Goal: Information Seeking & Learning: Learn about a topic

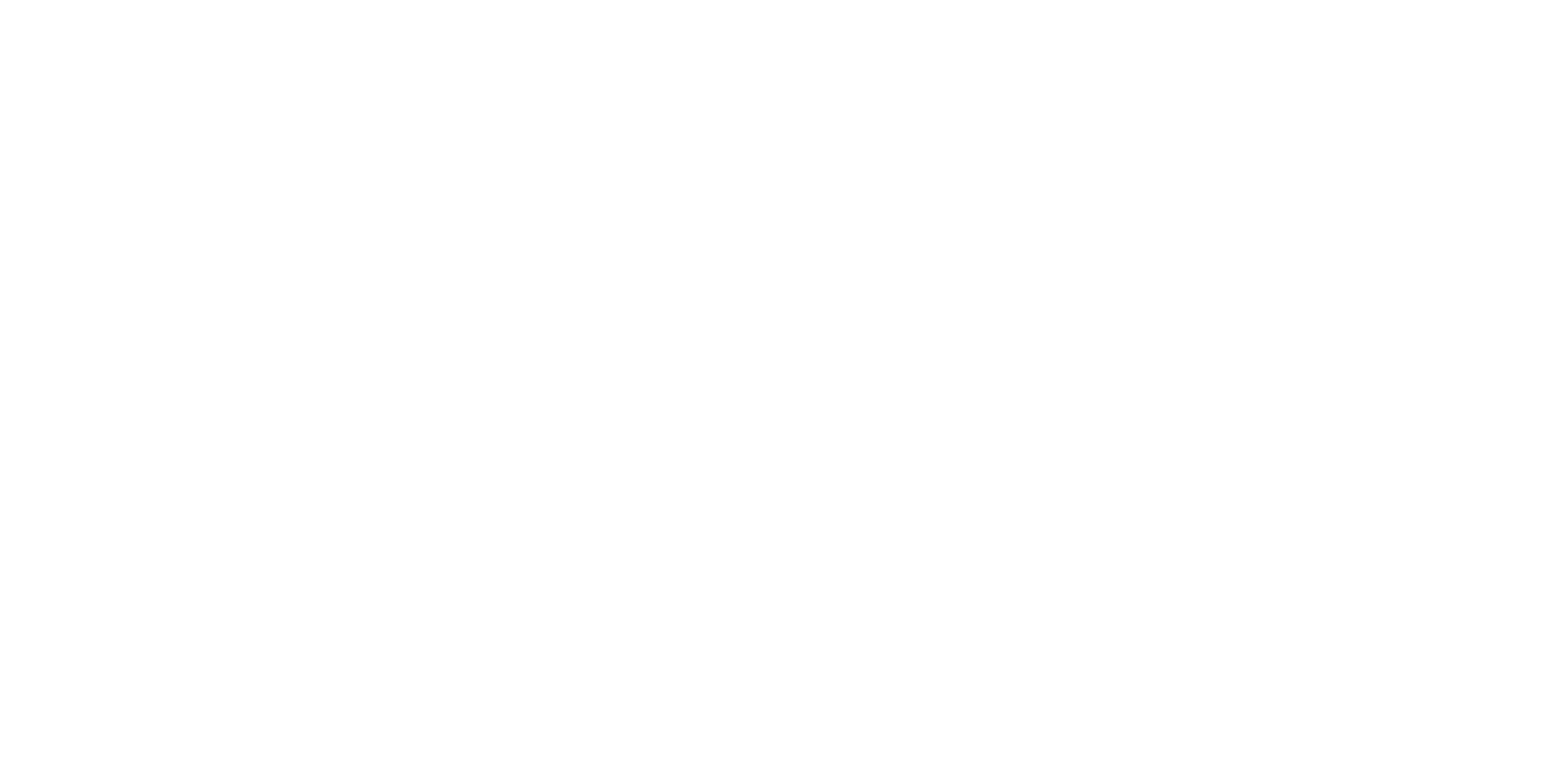
select select "+971"
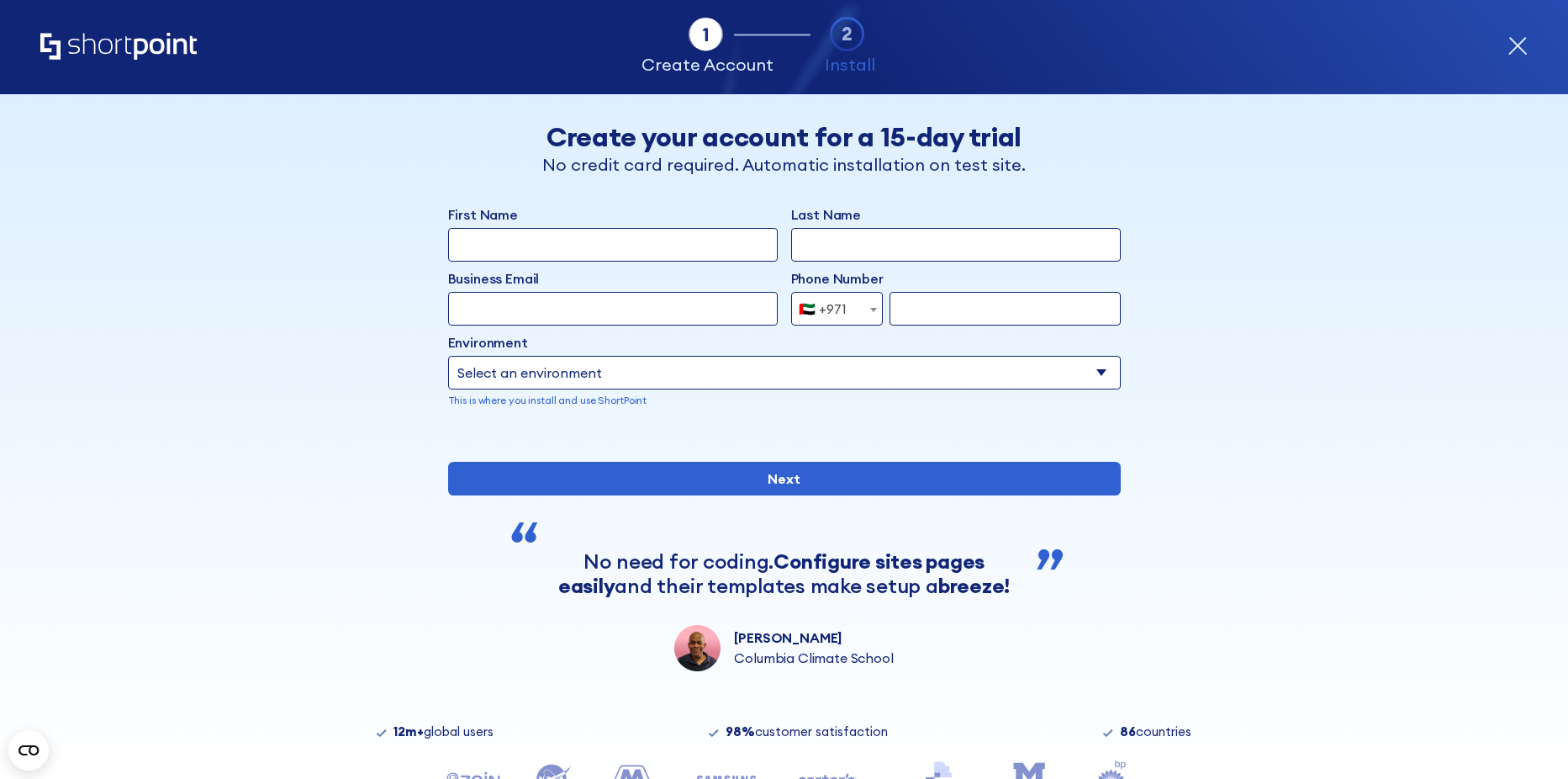
click at [100, 49] on icon "Home" at bounding box center [119, 45] width 157 height 27
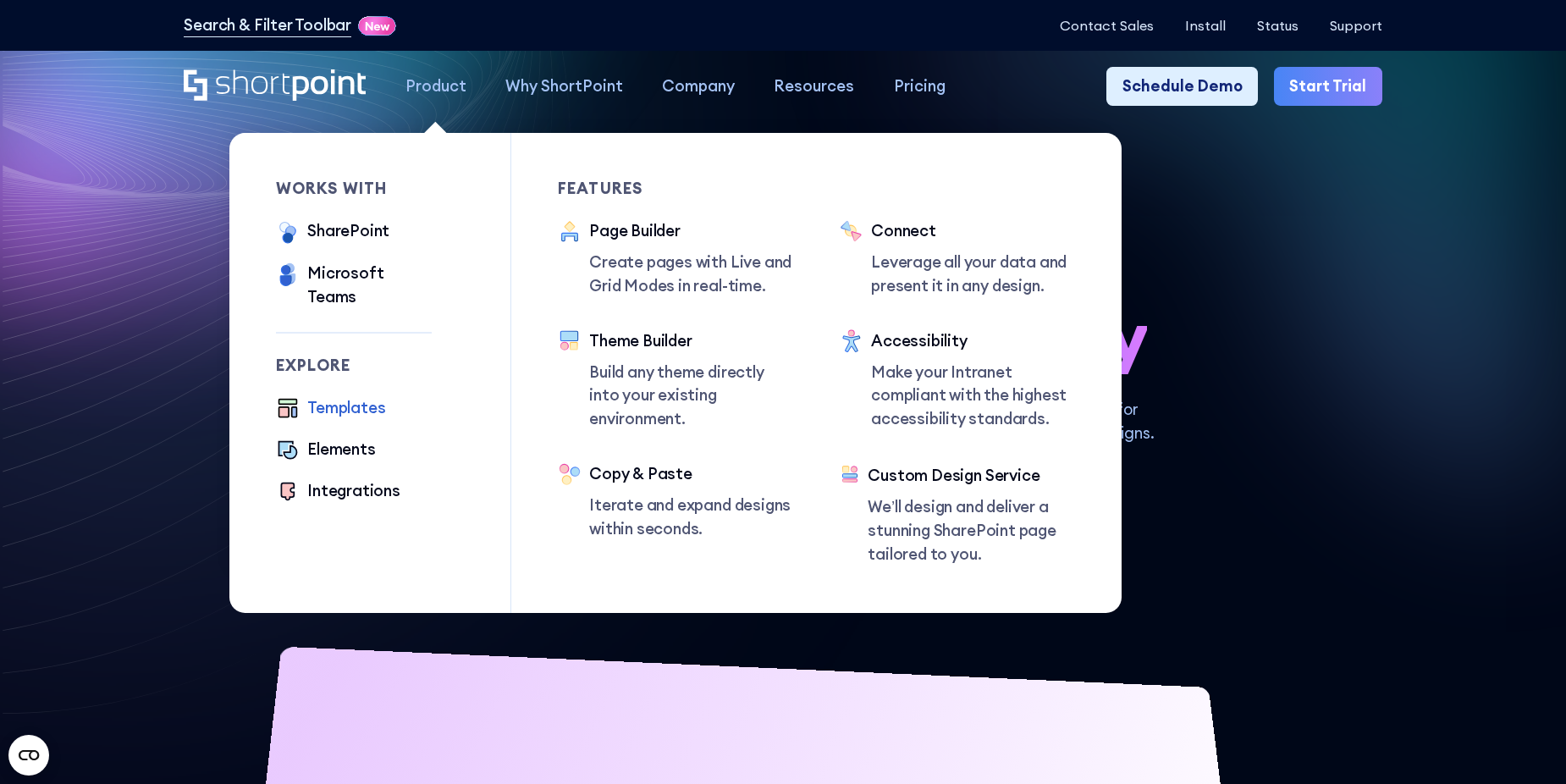
click at [335, 396] on div "Templates" at bounding box center [347, 407] width 78 height 23
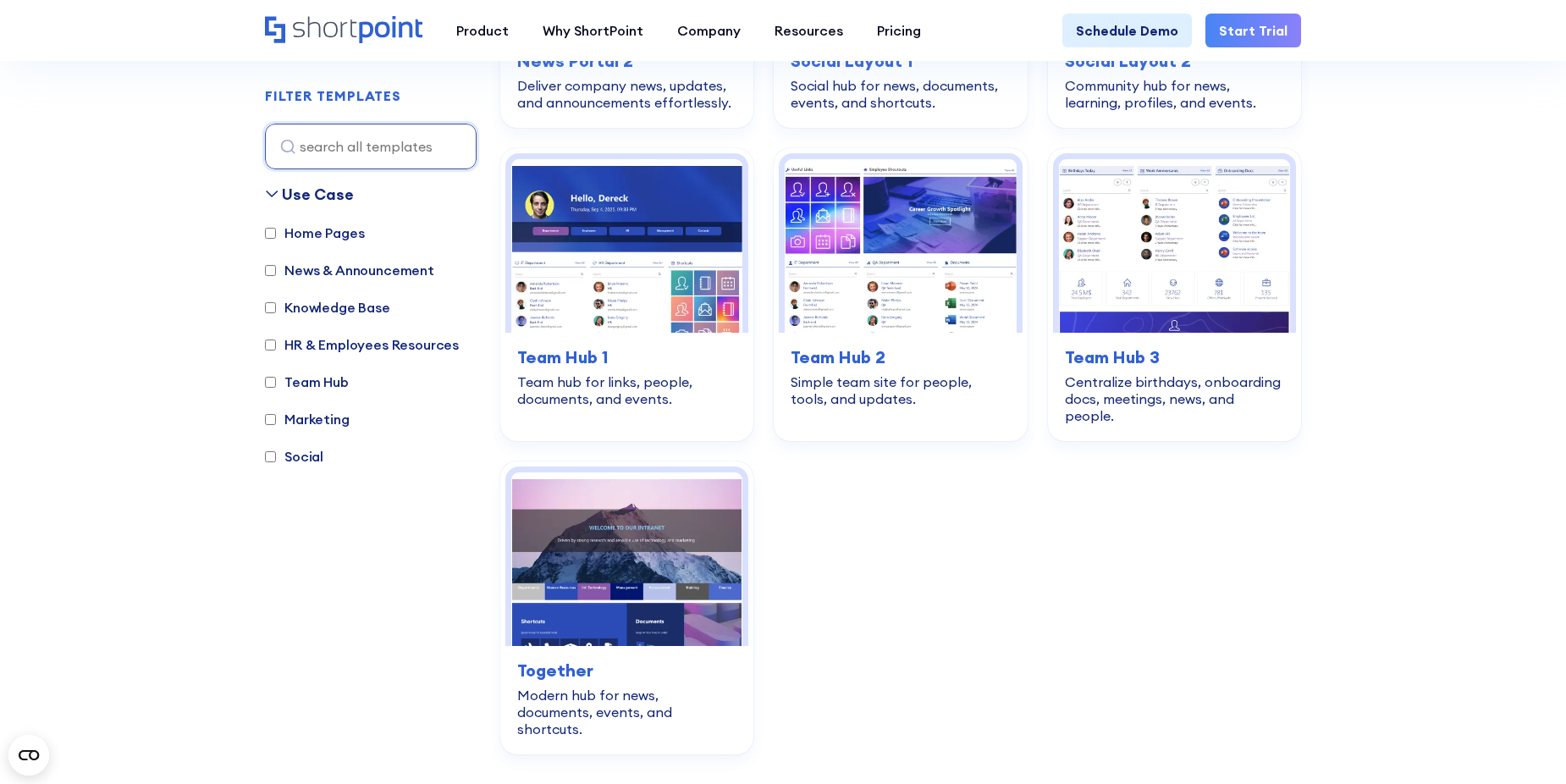
scroll to position [2538, 0]
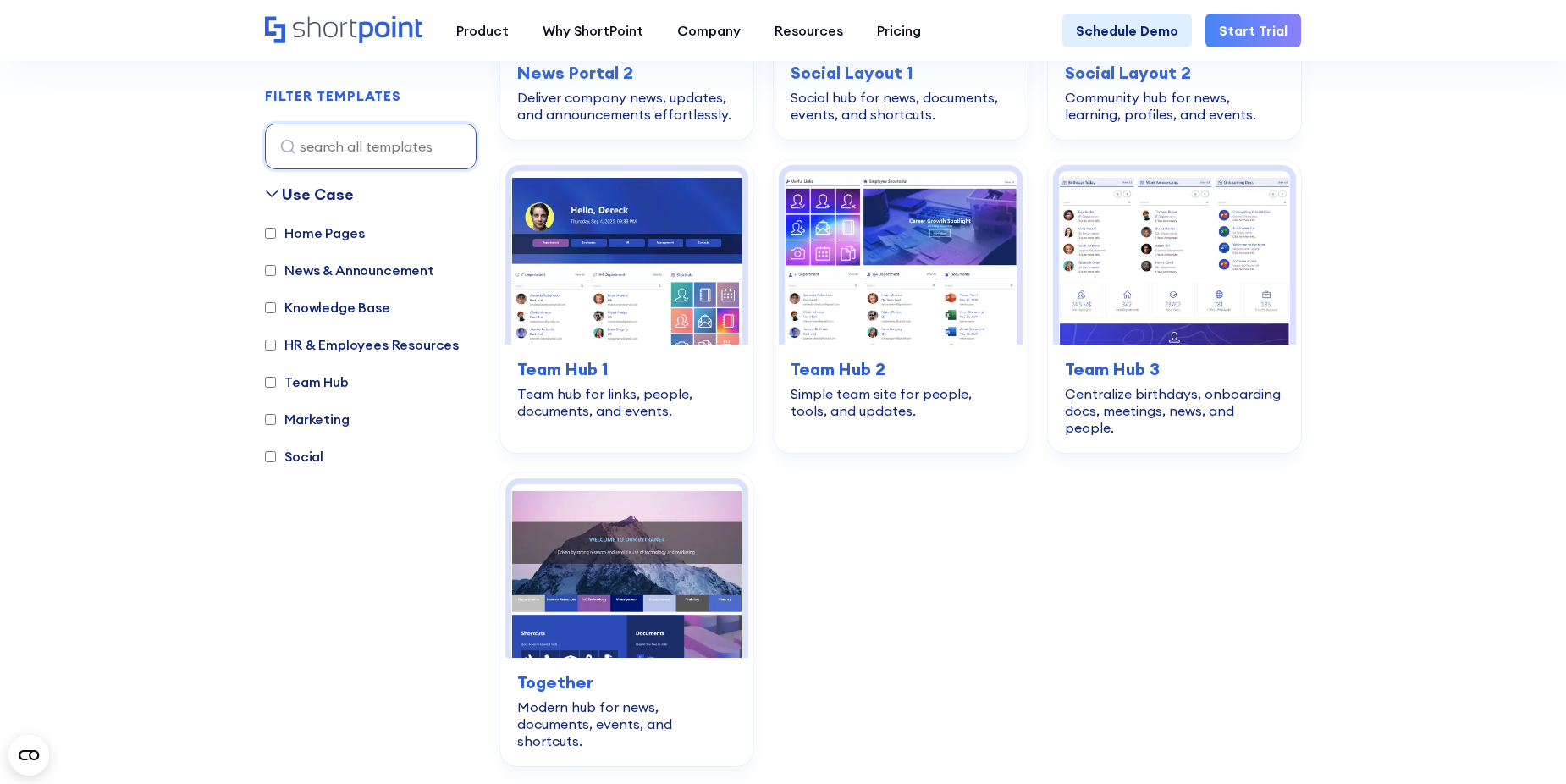
click at [280, 418] on label "Marketing" at bounding box center [307, 419] width 85 height 21
click at [276, 418] on input "Marketing" at bounding box center [270, 420] width 11 height 11
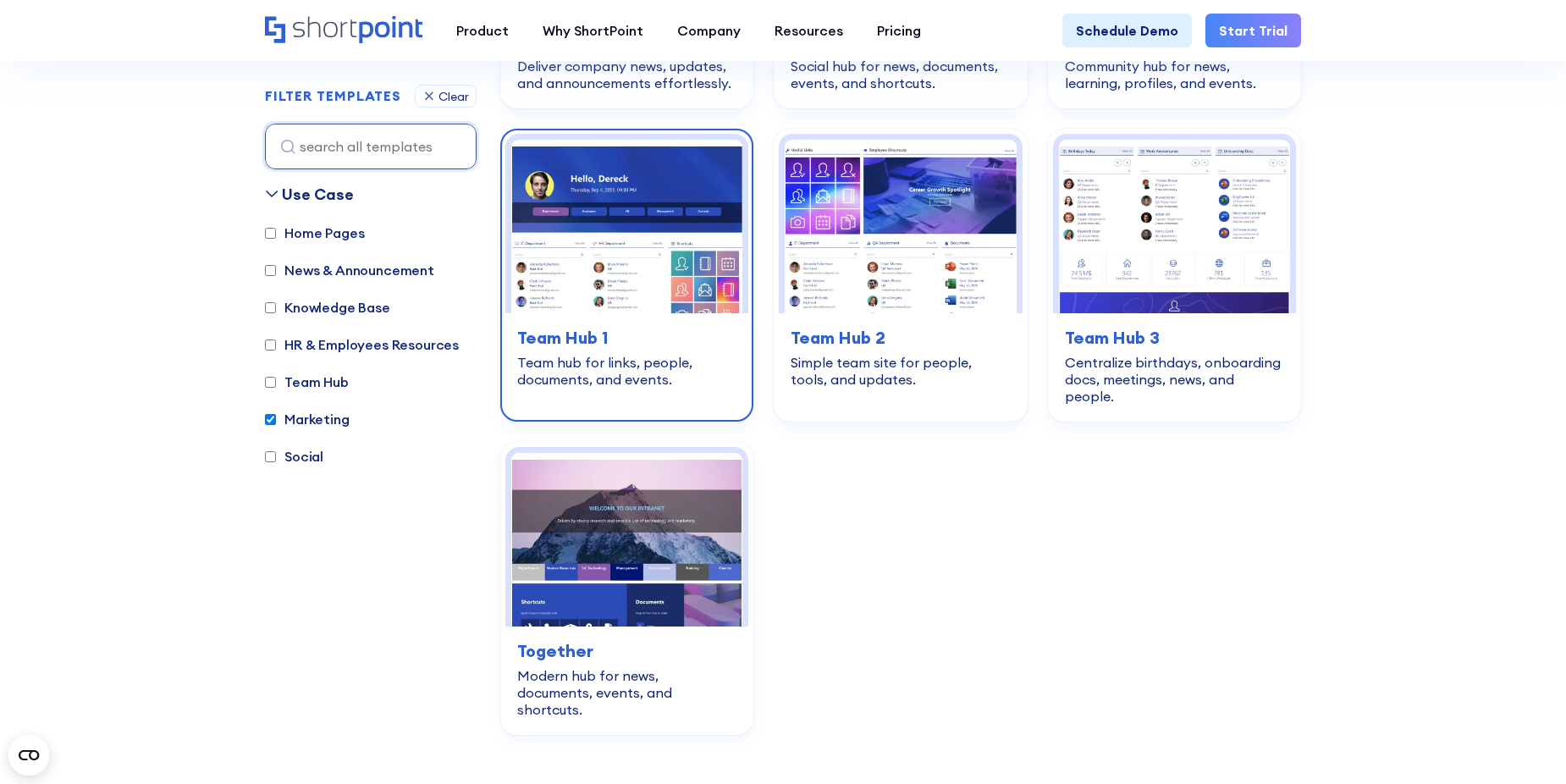
scroll to position [3129, 0]
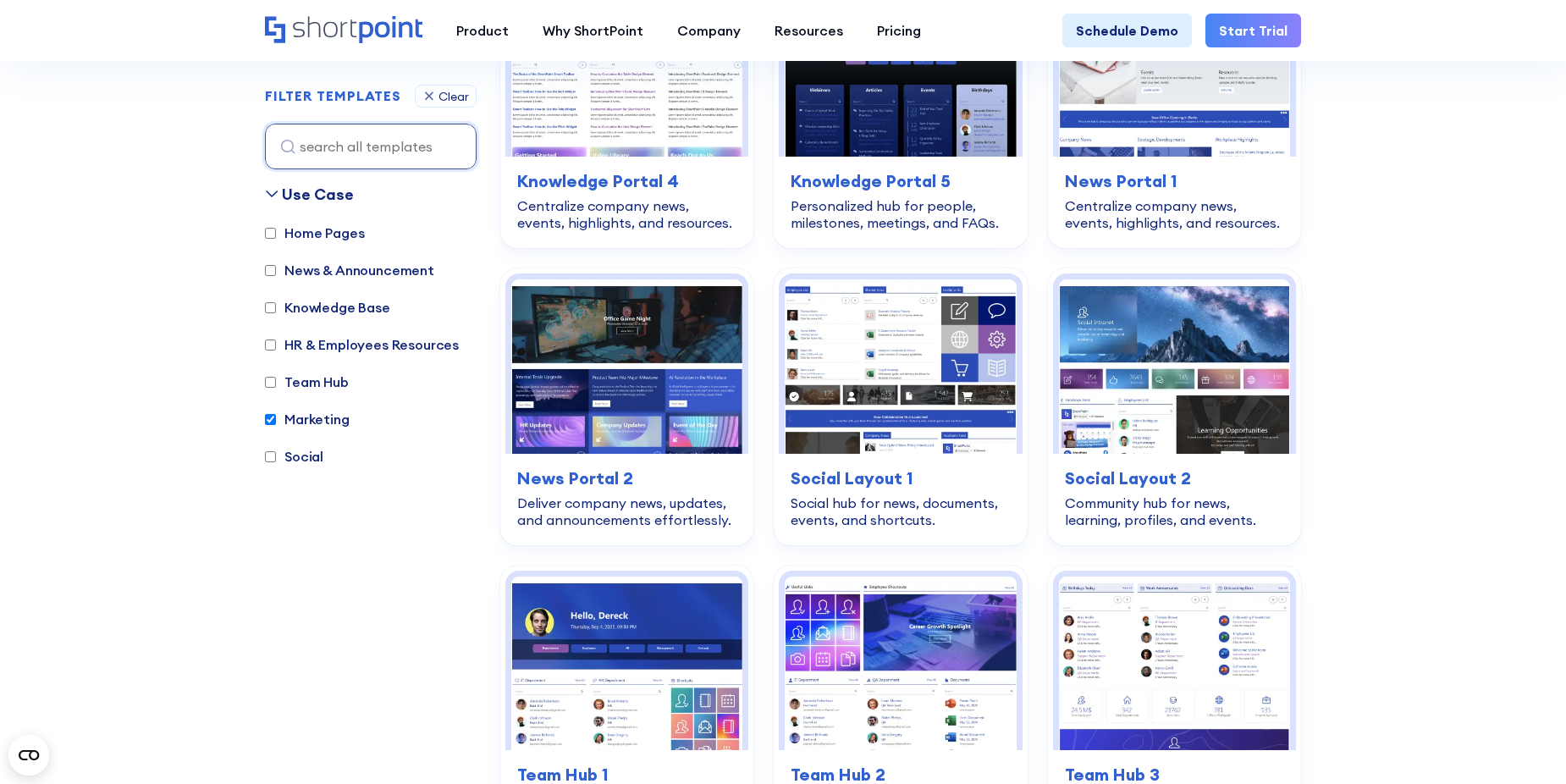
click at [282, 419] on label "Marketing" at bounding box center [307, 419] width 85 height 21
click at [276, 419] on input "Marketing" at bounding box center [270, 420] width 11 height 11
checkbox input "false"
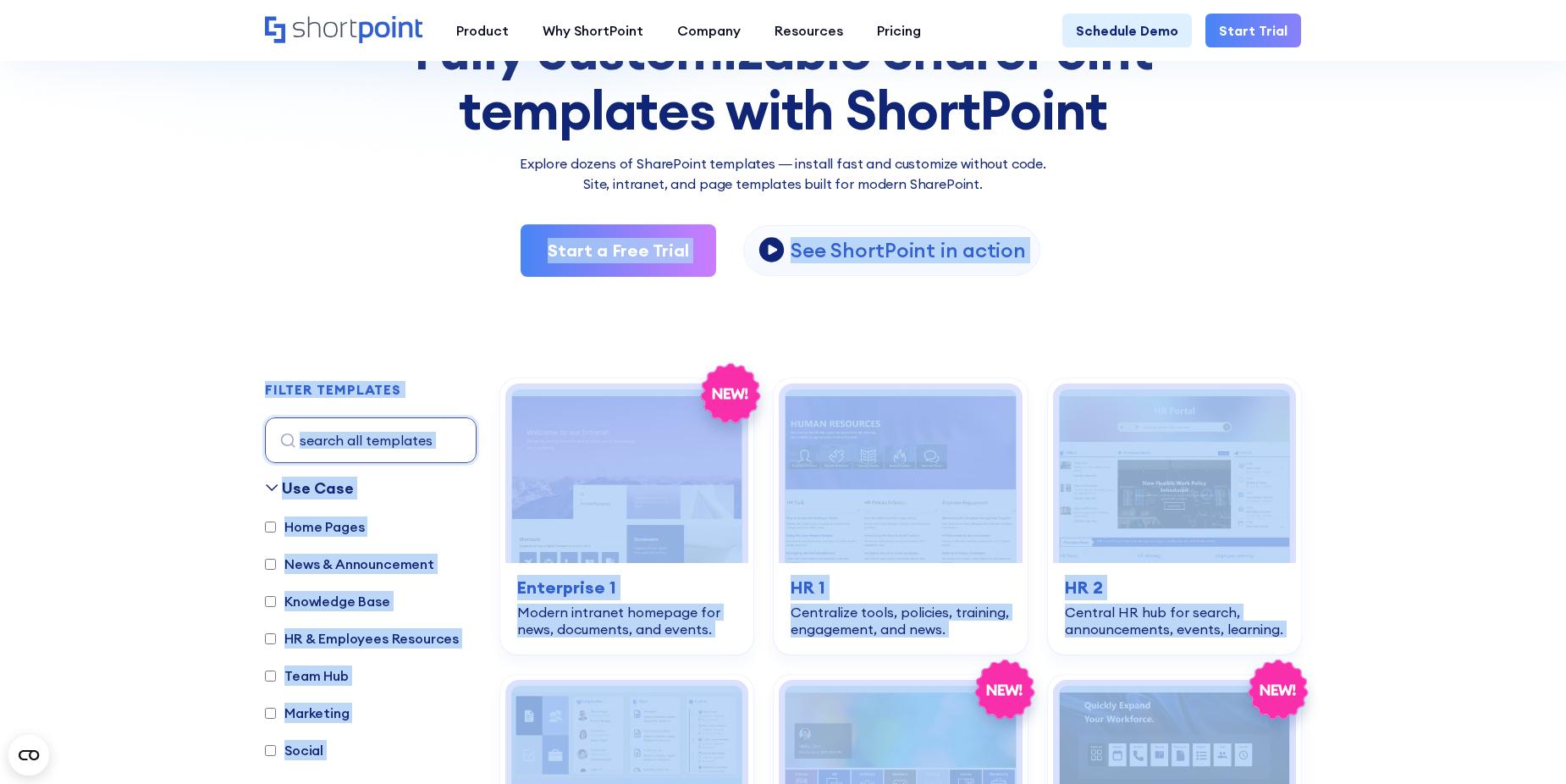
scroll to position [254, 0]
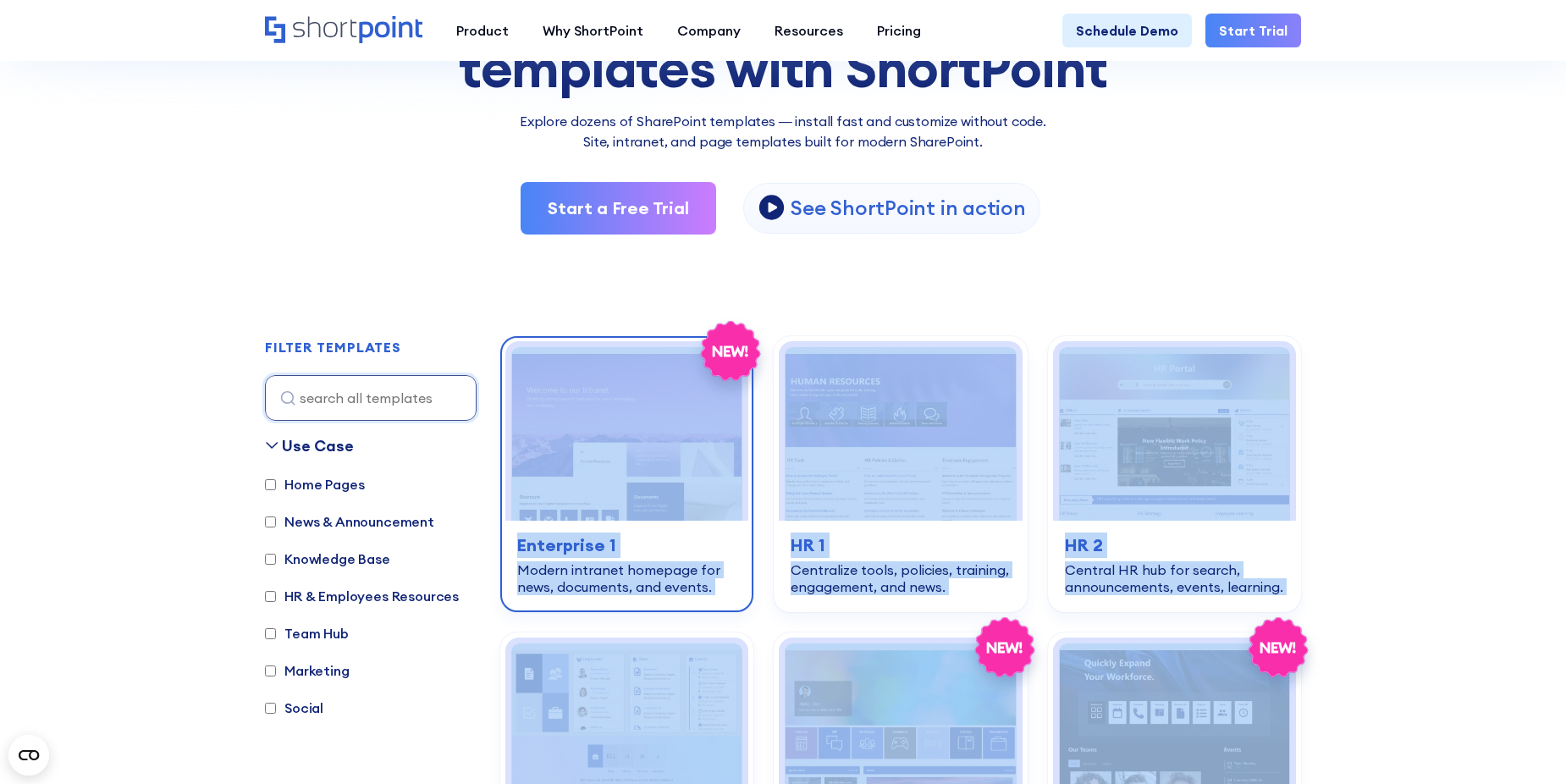
drag, startPoint x: 604, startPoint y: 684, endPoint x: 560, endPoint y: 389, distance: 298.3
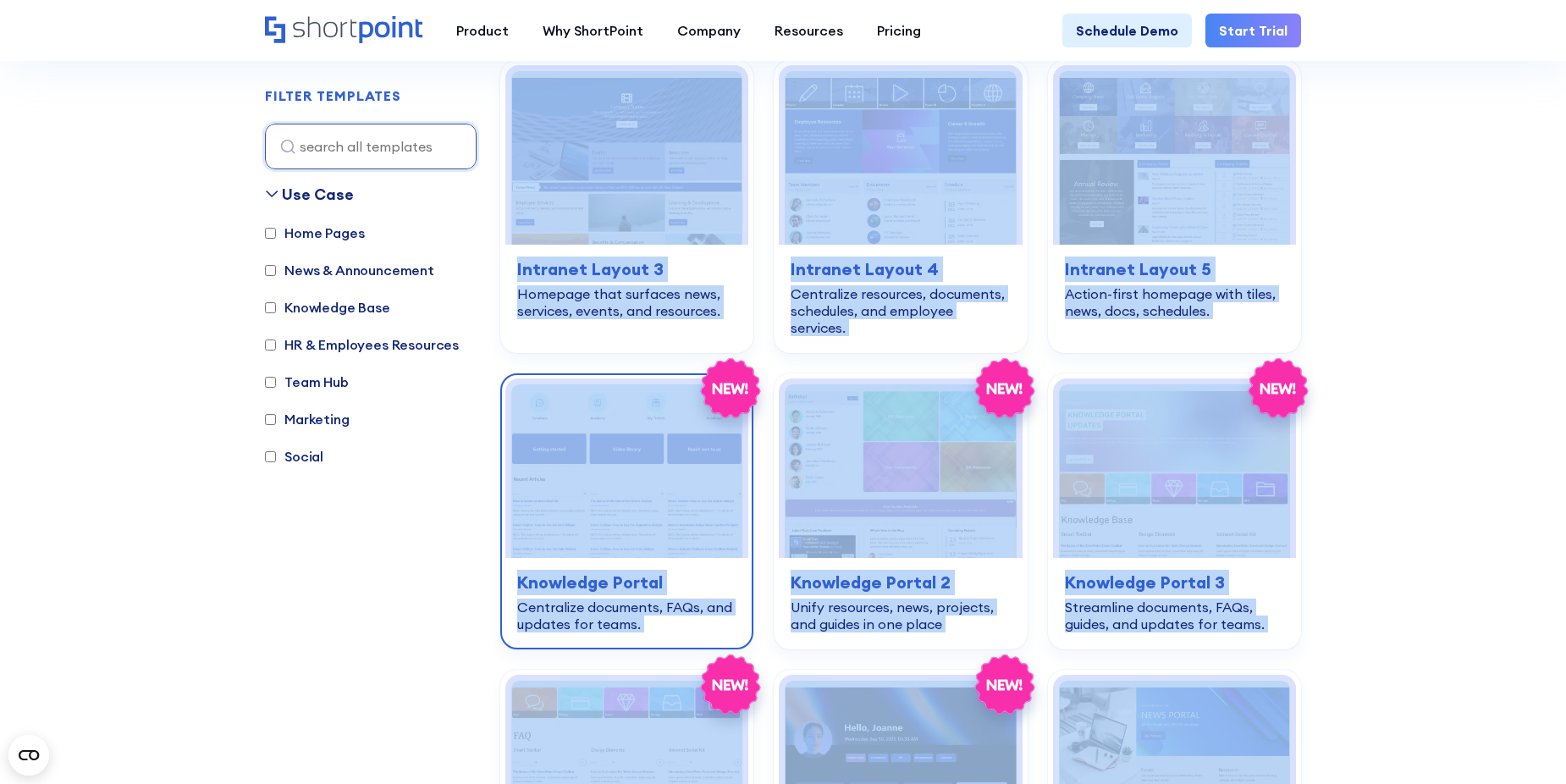
scroll to position [1777, 0]
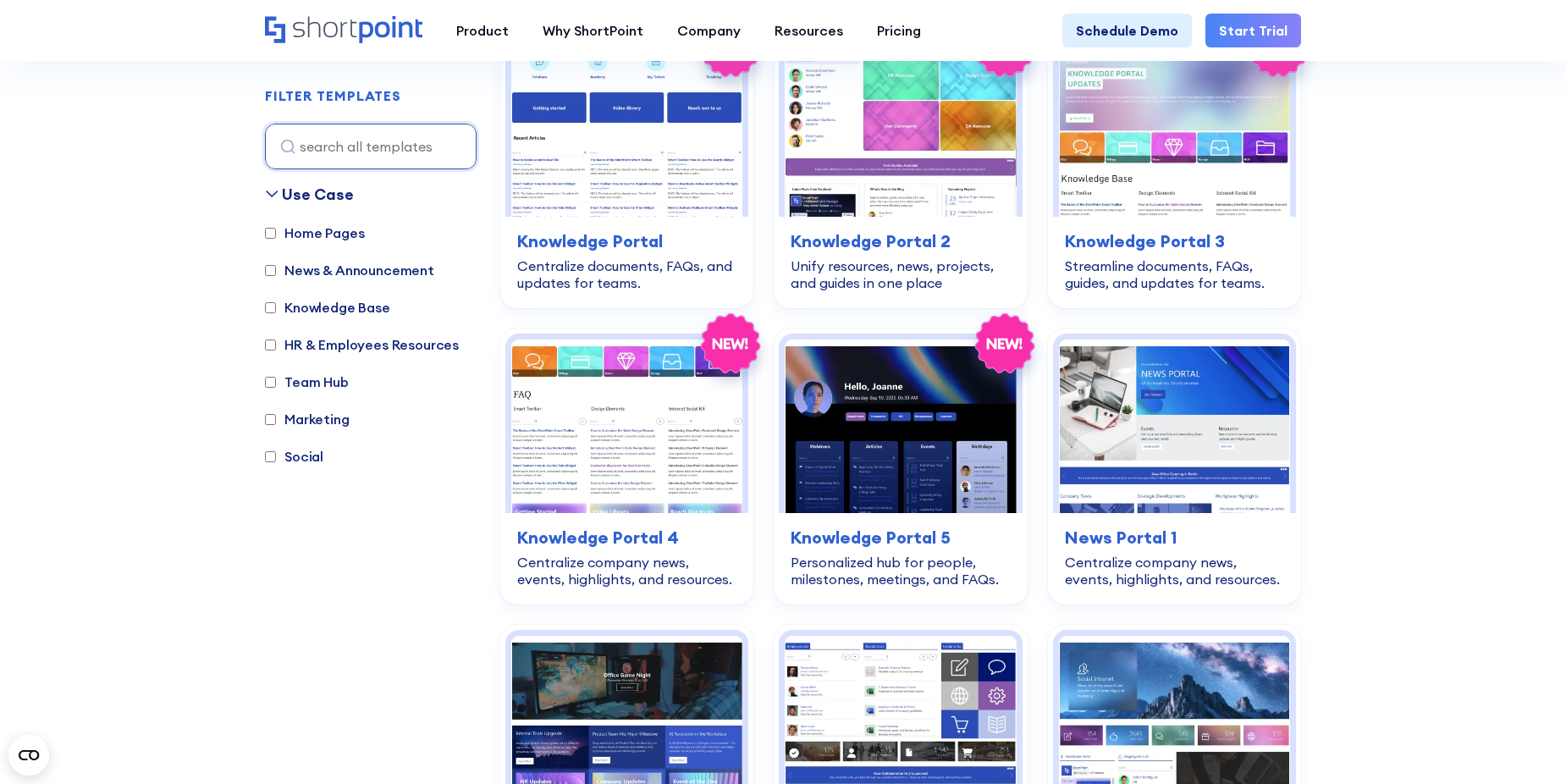
click at [354, 559] on div "Use Case Home Pages News & Announcement Knowledge Base HR & Employees Resources…" at bounding box center [370, 447] width 212 height 530
click at [888, 436] on img at bounding box center [901, 426] width 231 height 173
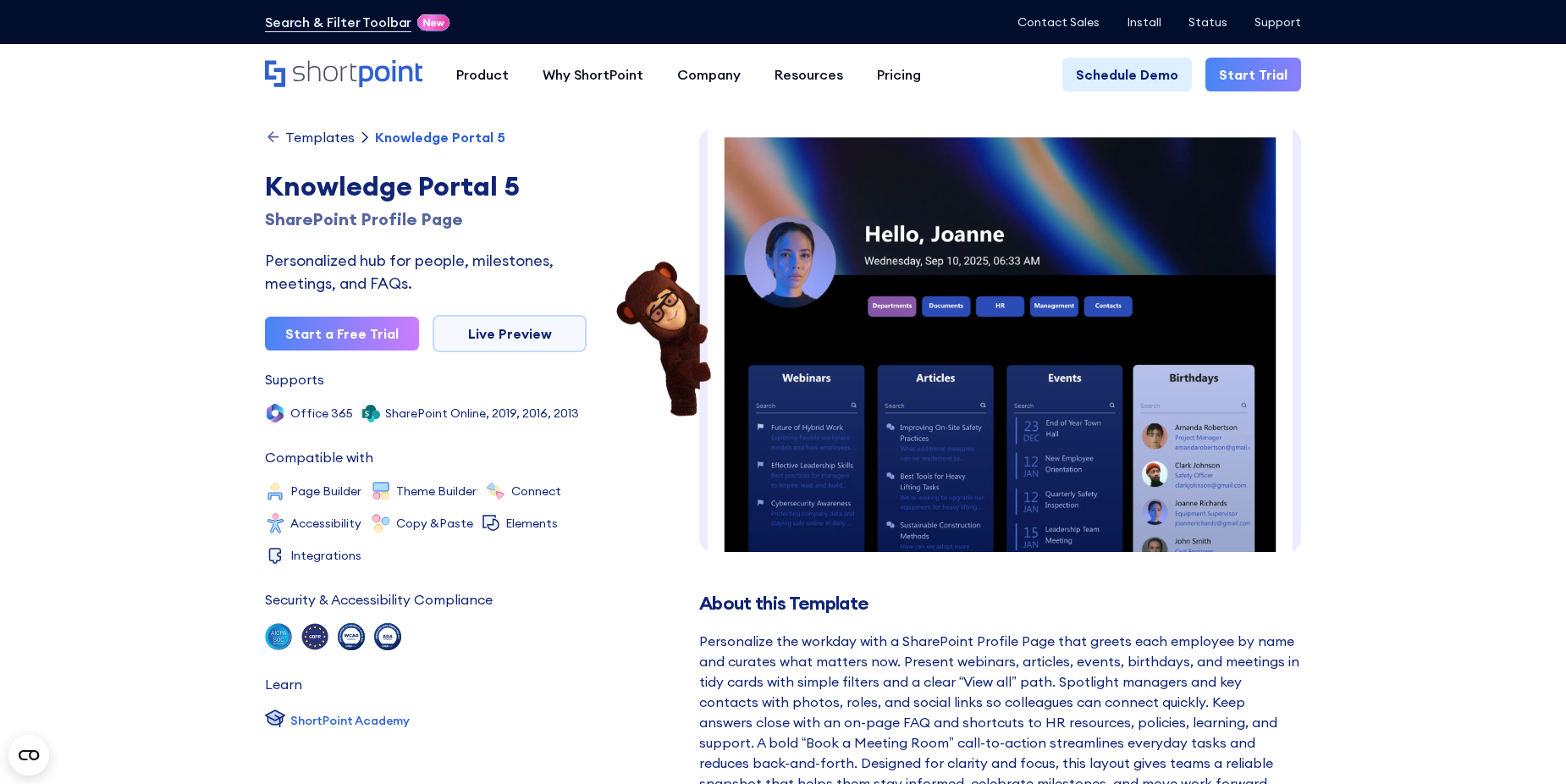
scroll to position [24, 0]
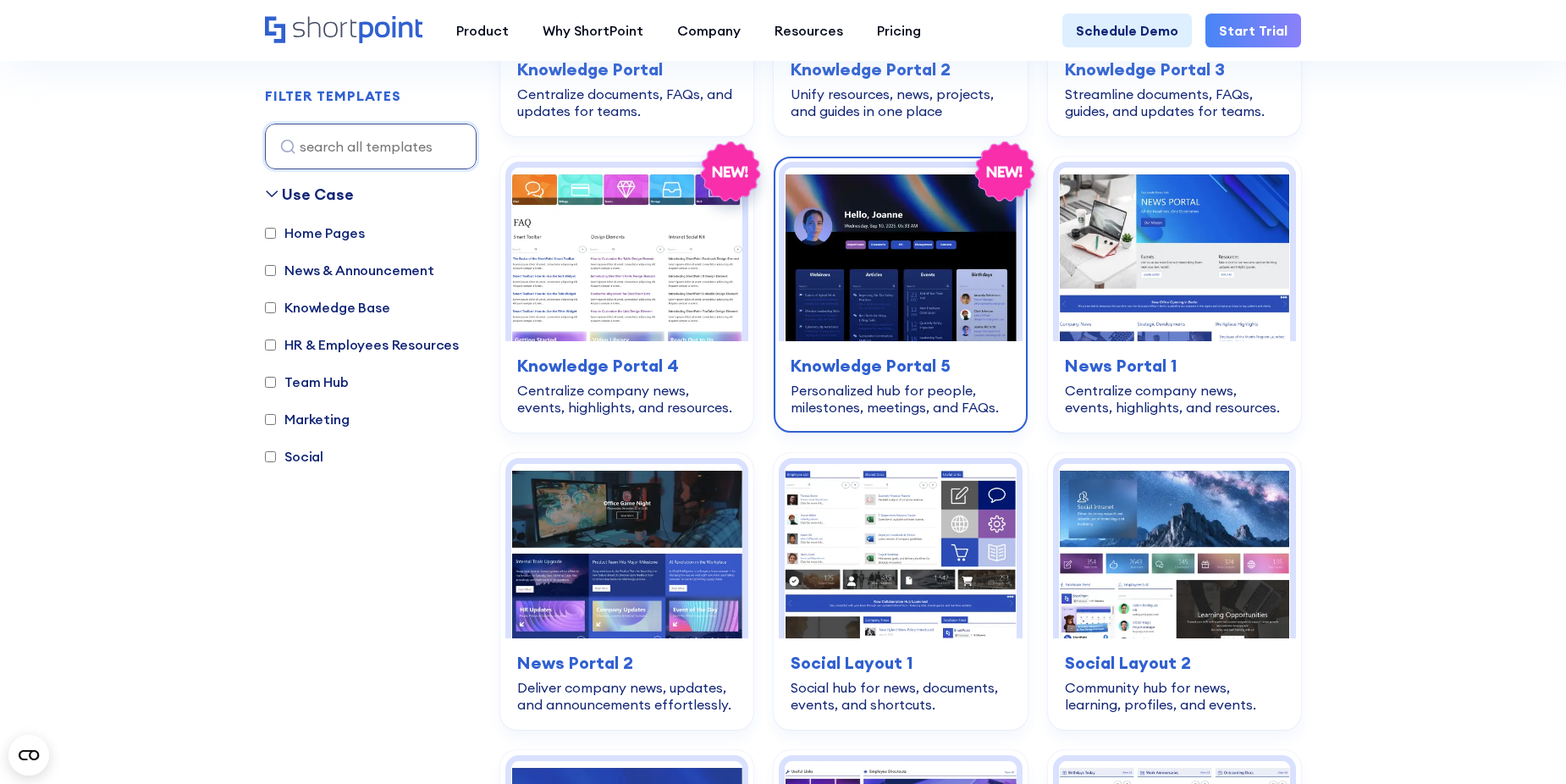
scroll to position [1946, 0]
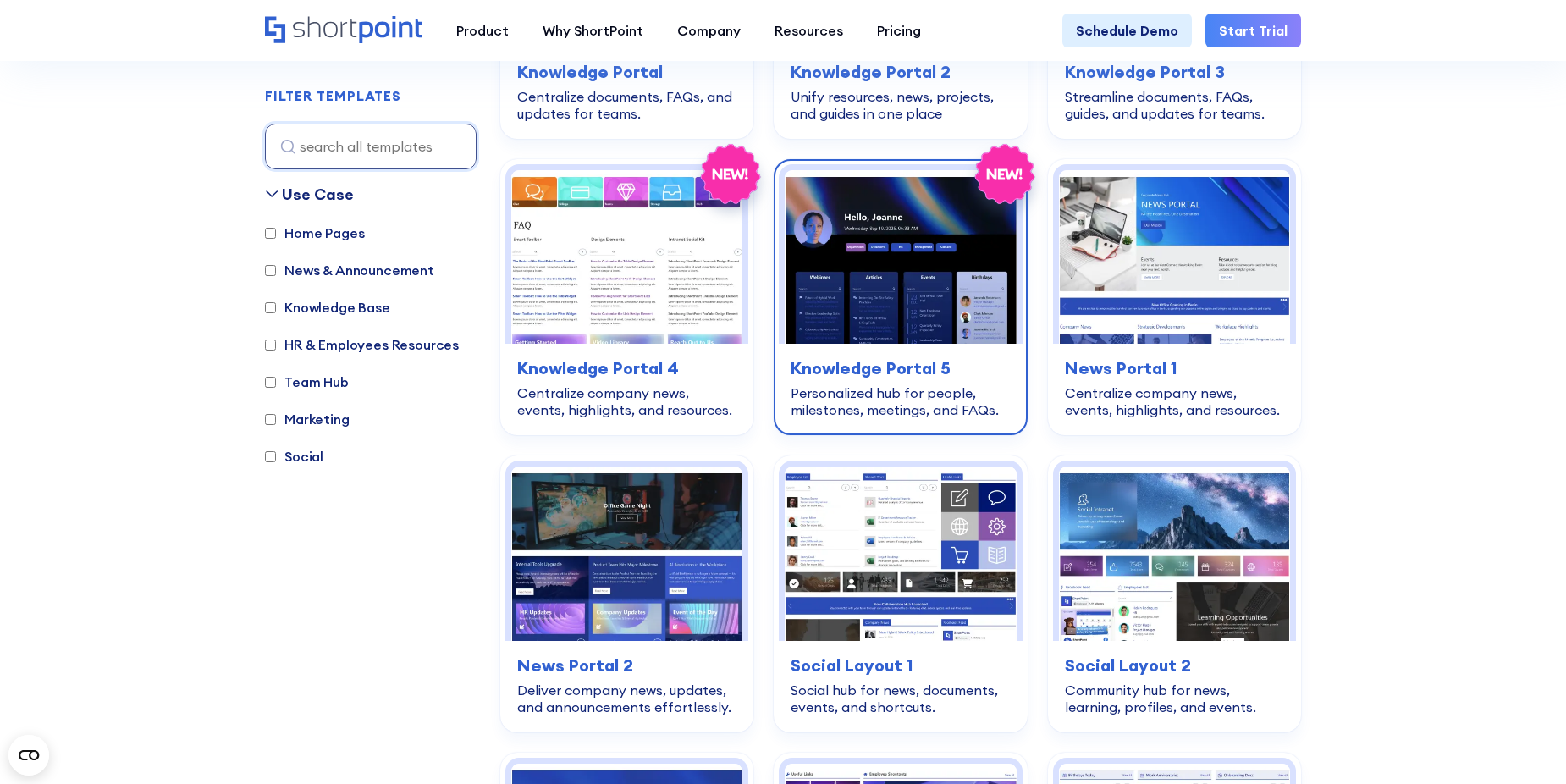
click at [903, 344] on div "knowledge-base Knowledge Portal 5 Personalized hub for people, milestones, meet…" at bounding box center [900, 387] width 243 height 87
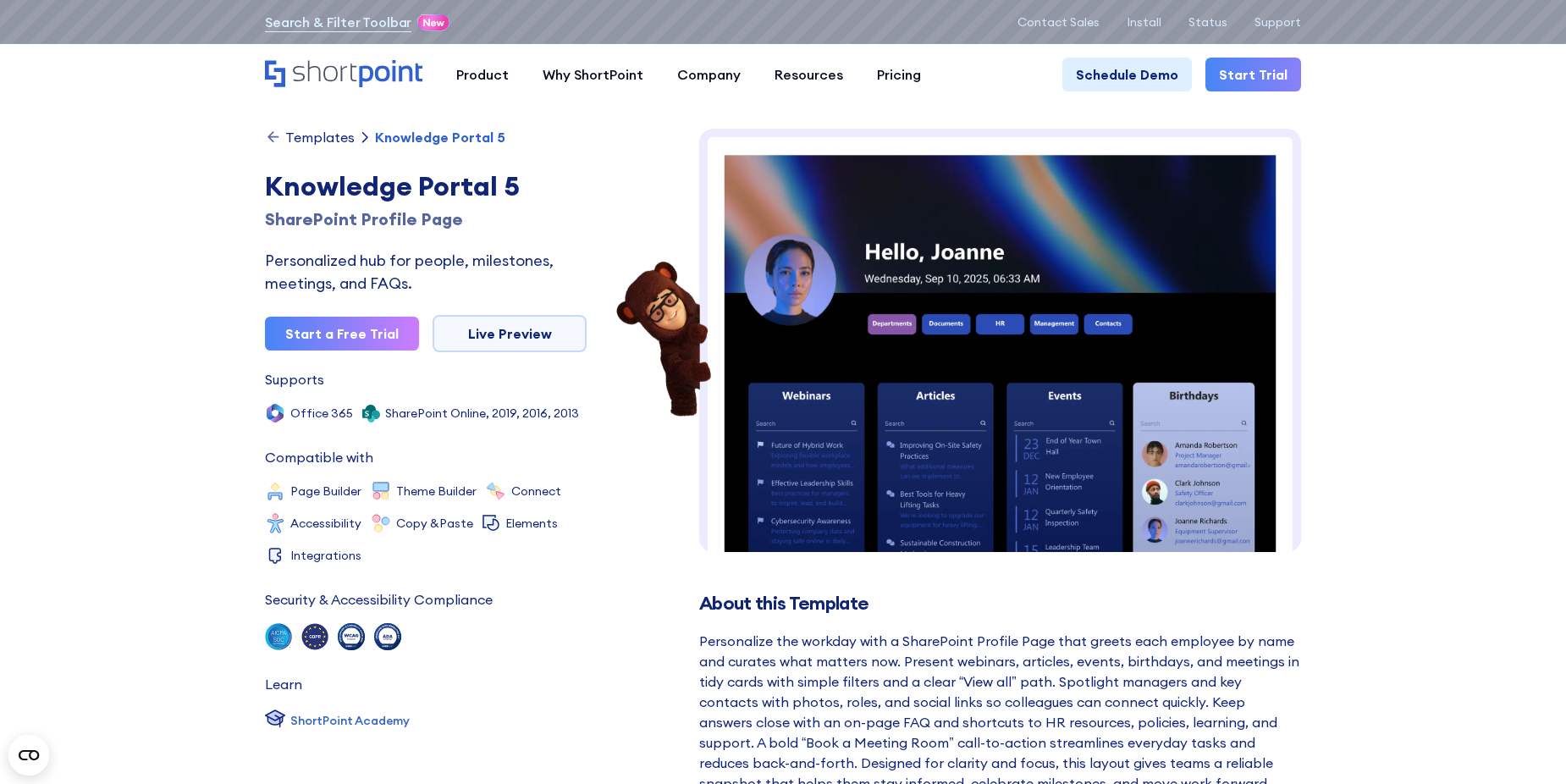
click at [337, 131] on div "Templates" at bounding box center [320, 137] width 69 height 14
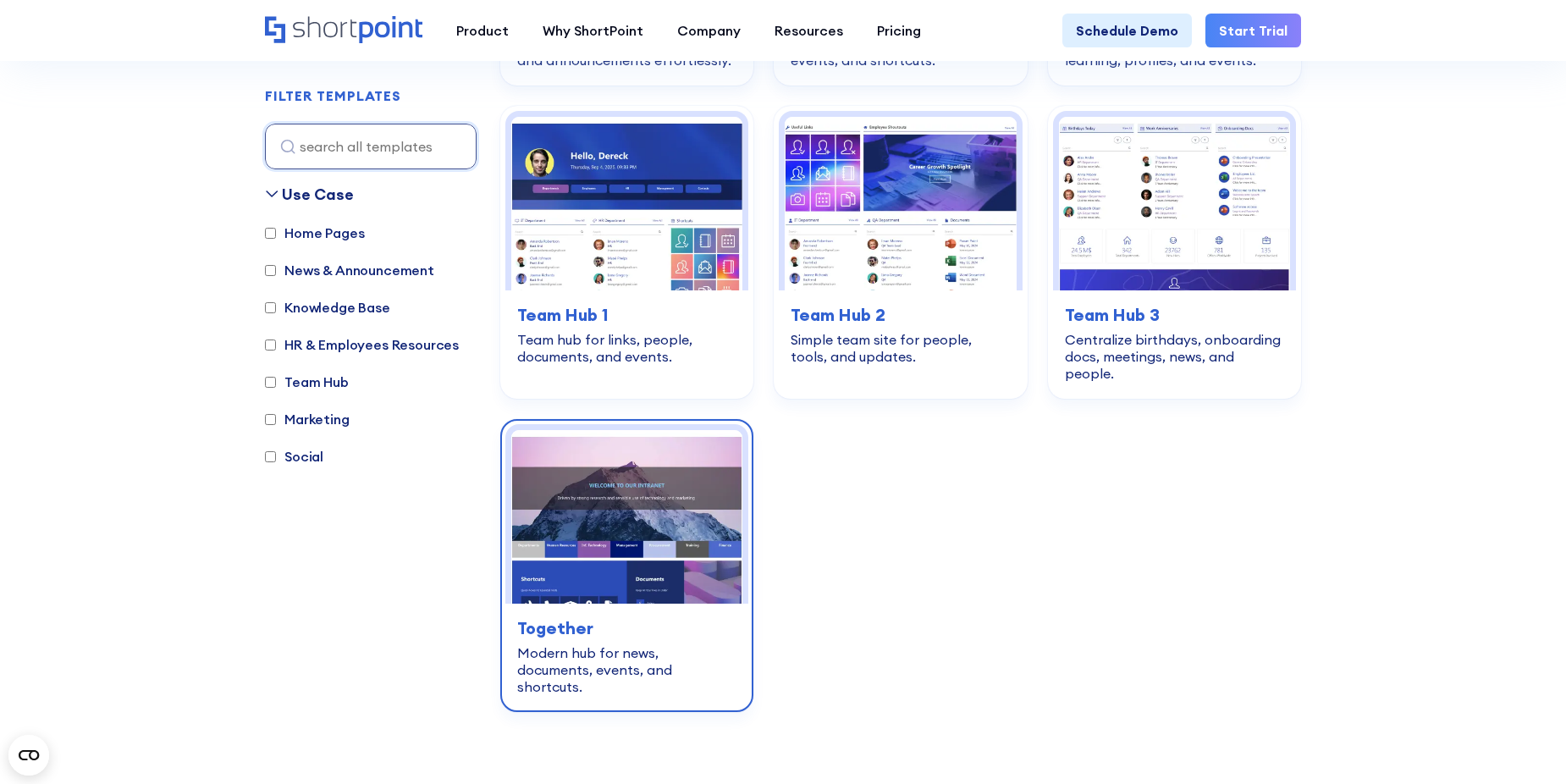
scroll to position [2708, 0]
